Goal: Download file/media

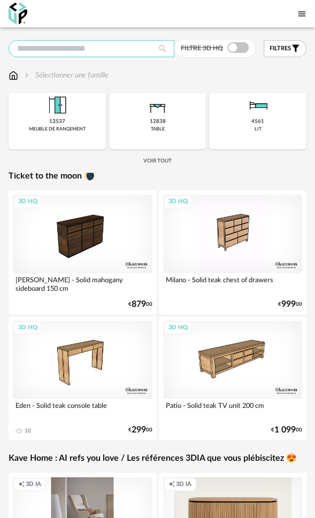
click at [79, 52] on input "text" at bounding box center [92, 48] width 166 height 17
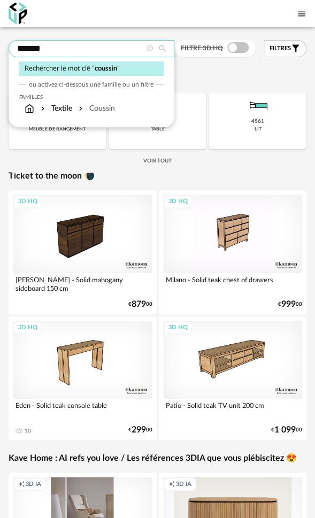
type input "*******"
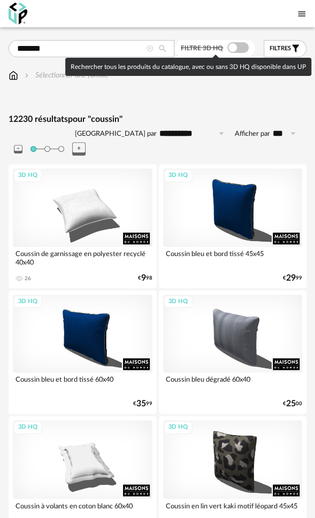
click at [231, 47] on span at bounding box center [237, 47] width 21 height 11
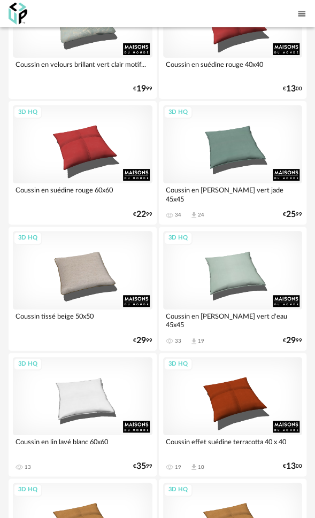
scroll to position [1802, 0]
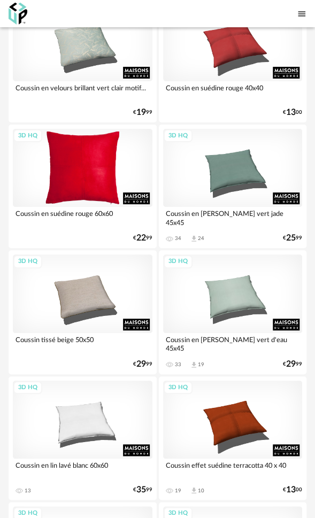
click at [84, 166] on div "3D HQ" at bounding box center [82, 168] width 139 height 79
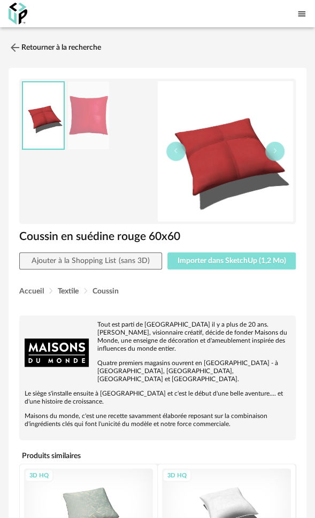
click at [241, 264] on span "Importer dans SketchUp (1,2 Mo)" at bounding box center [231, 260] width 108 height 7
